Goal: Task Accomplishment & Management: Manage account settings

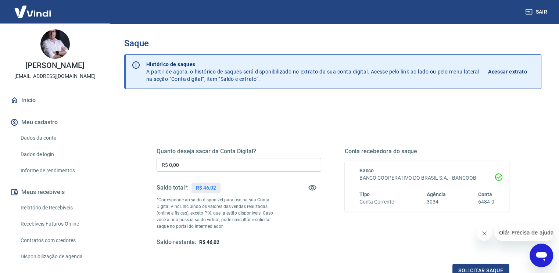
click at [190, 161] on input "R$ 0,00" at bounding box center [238, 165] width 165 height 14
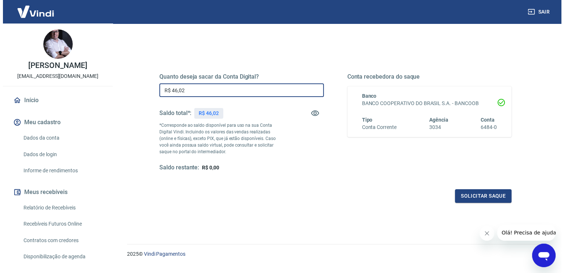
scroll to position [88, 0]
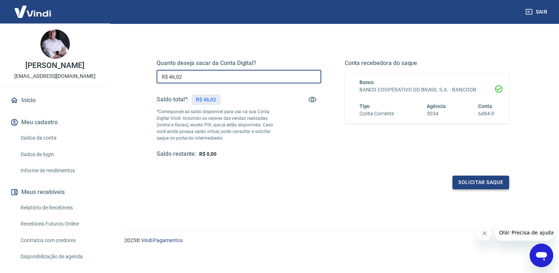
type input "R$ 46,02"
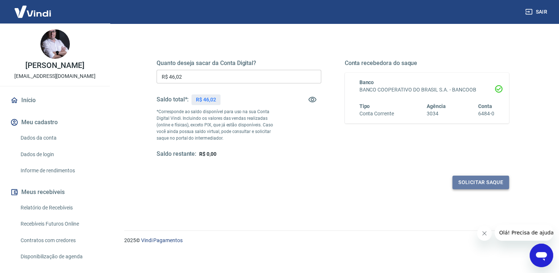
click at [472, 183] on button "Solicitar saque" at bounding box center [480, 183] width 57 height 14
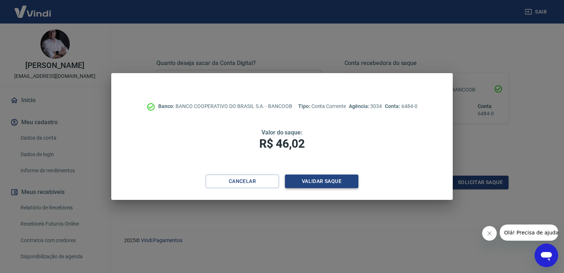
click at [335, 184] on button "Validar saque" at bounding box center [321, 181] width 73 height 14
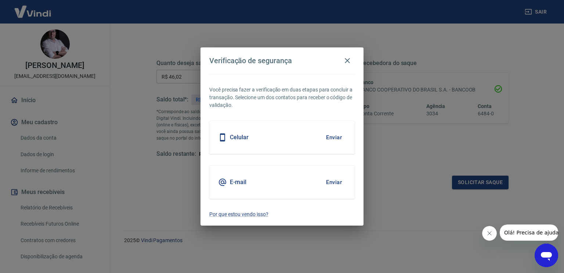
click at [233, 177] on div "E-mail Enviar" at bounding box center [281, 182] width 145 height 33
click at [339, 182] on button "Enviar" at bounding box center [334, 181] width 24 height 15
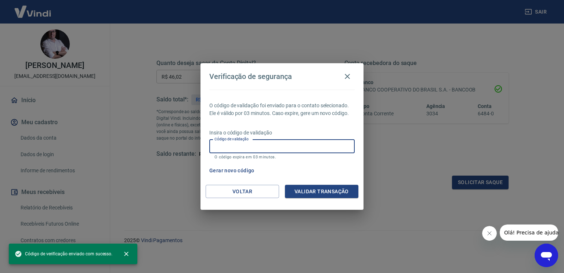
click at [251, 150] on input "Código de validação" at bounding box center [281, 147] width 145 height 14
paste input "180613"
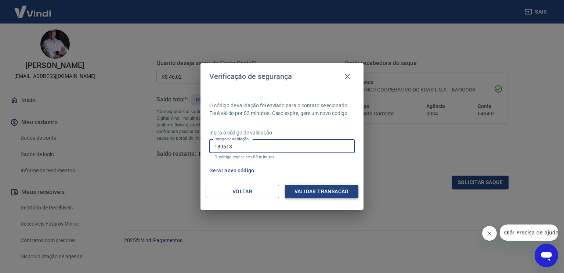
type input "180613"
click at [303, 195] on button "Validar transação" at bounding box center [321, 192] width 73 height 14
